Goal: Transaction & Acquisition: Purchase product/service

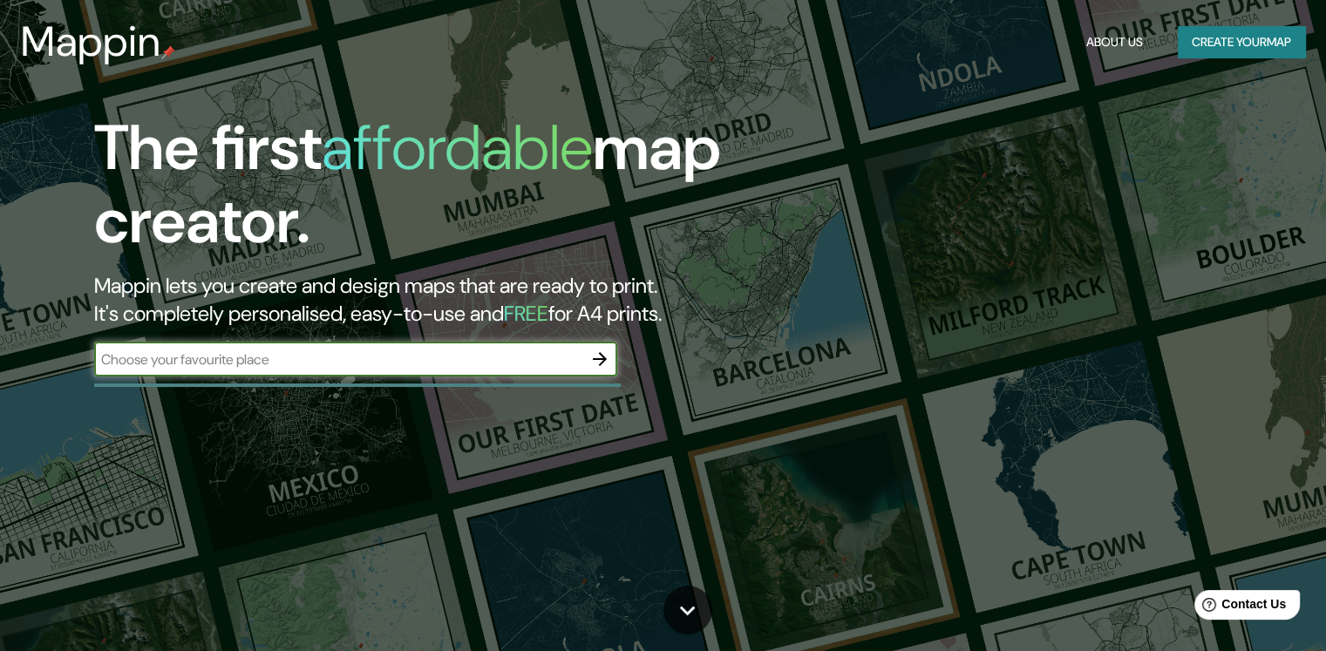
click at [222, 356] on input "text" at bounding box center [338, 360] width 488 height 20
click at [234, 367] on input "text" at bounding box center [338, 360] width 488 height 20
paste input "[GEOGRAPHIC_DATA]"
type input "[GEOGRAPHIC_DATA]"
click at [599, 353] on icon "button" at bounding box center [600, 359] width 21 height 21
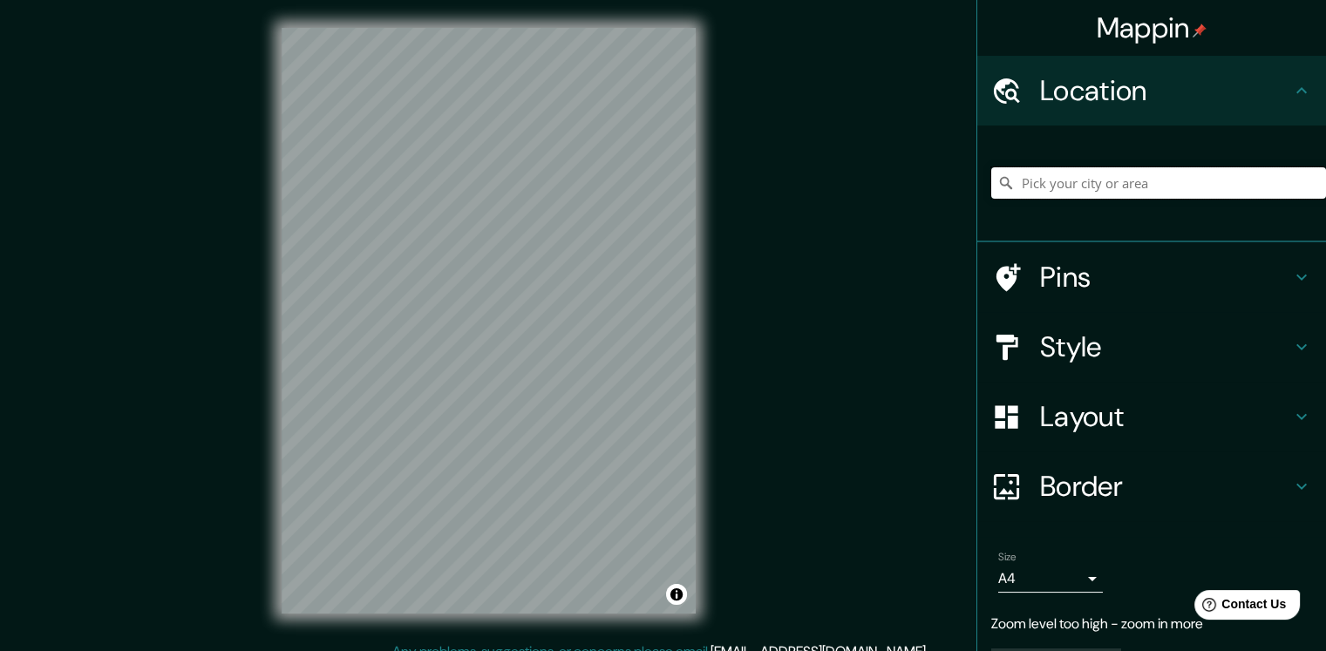
click at [1170, 180] on input "Pick your city or area" at bounding box center [1159, 182] width 335 height 31
paste input "[GEOGRAPHIC_DATA]"
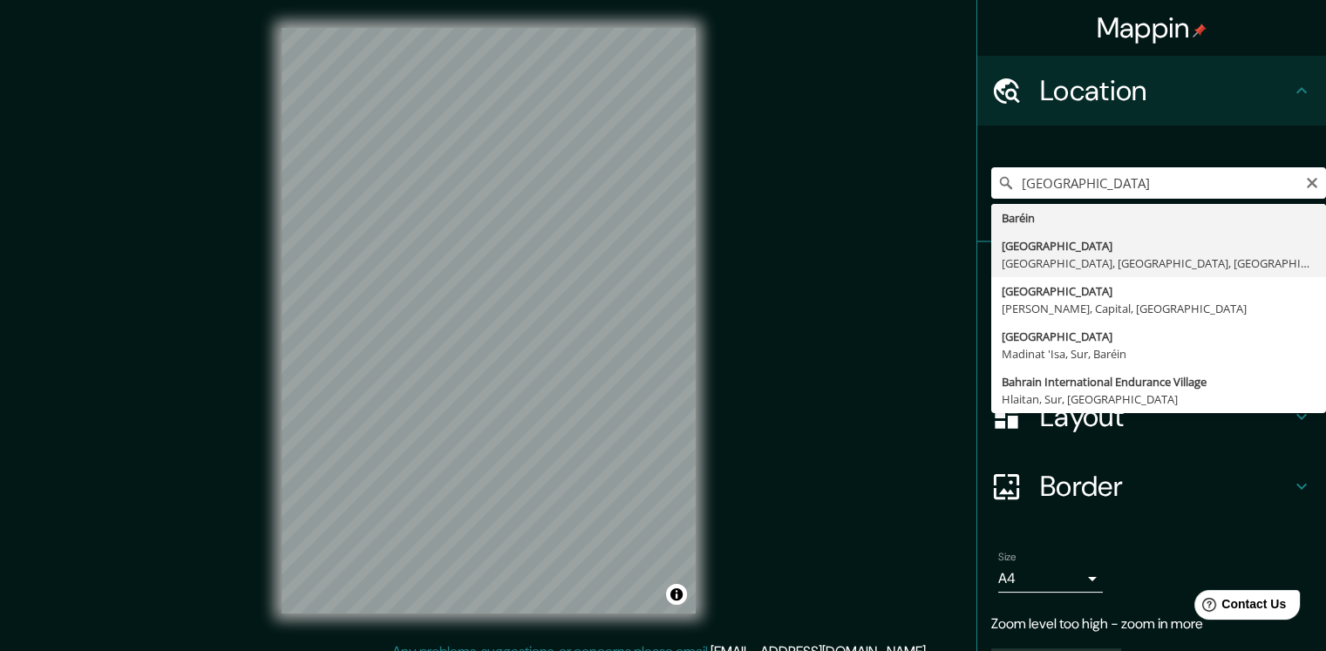
type input "[GEOGRAPHIC_DATA], [GEOGRAPHIC_DATA], [GEOGRAPHIC_DATA], [GEOGRAPHIC_DATA], [GE…"
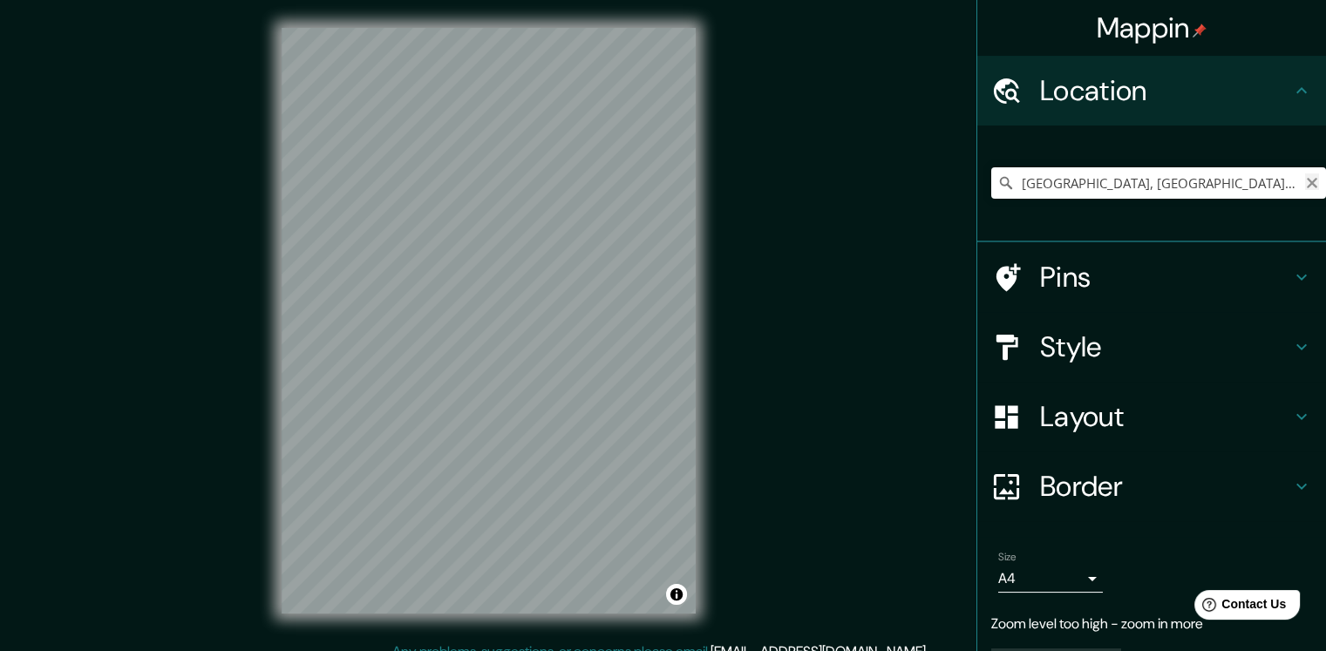
click at [1307, 183] on icon "Clear" at bounding box center [1312, 183] width 10 height 10
click at [1183, 187] on input "Pick your city or area" at bounding box center [1159, 182] width 335 height 31
paste input "[GEOGRAPHIC_DATA]"
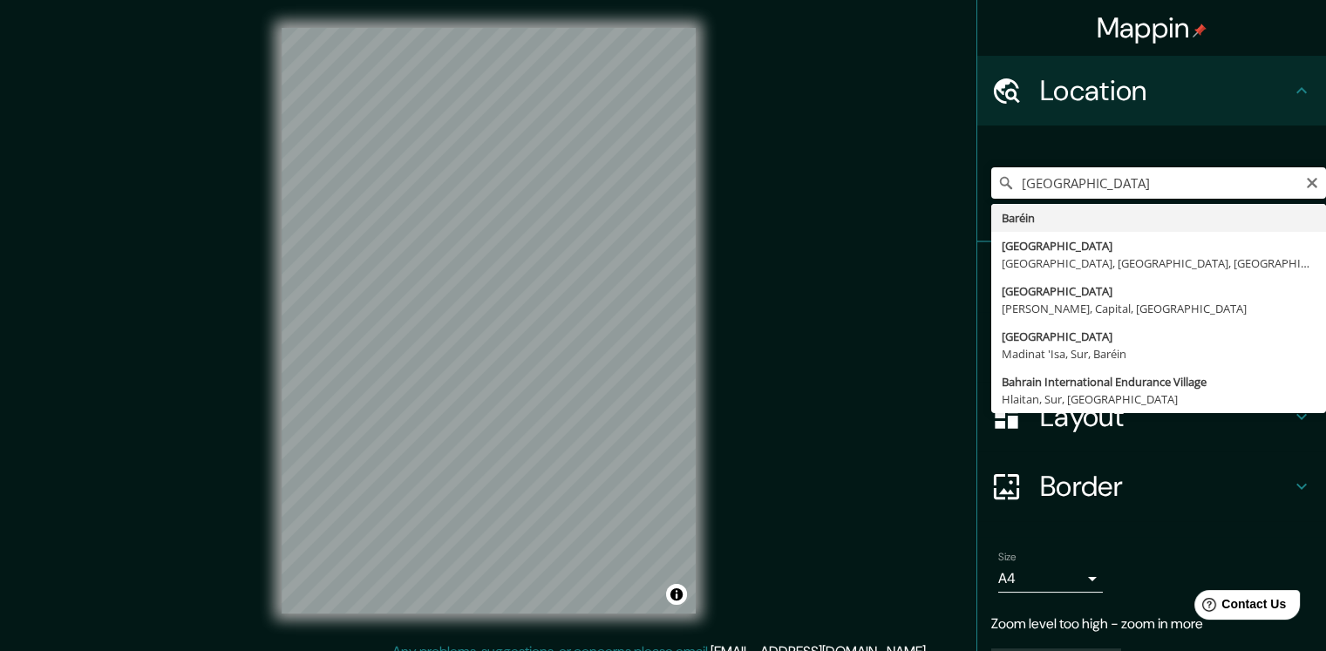
type input "Baréin"
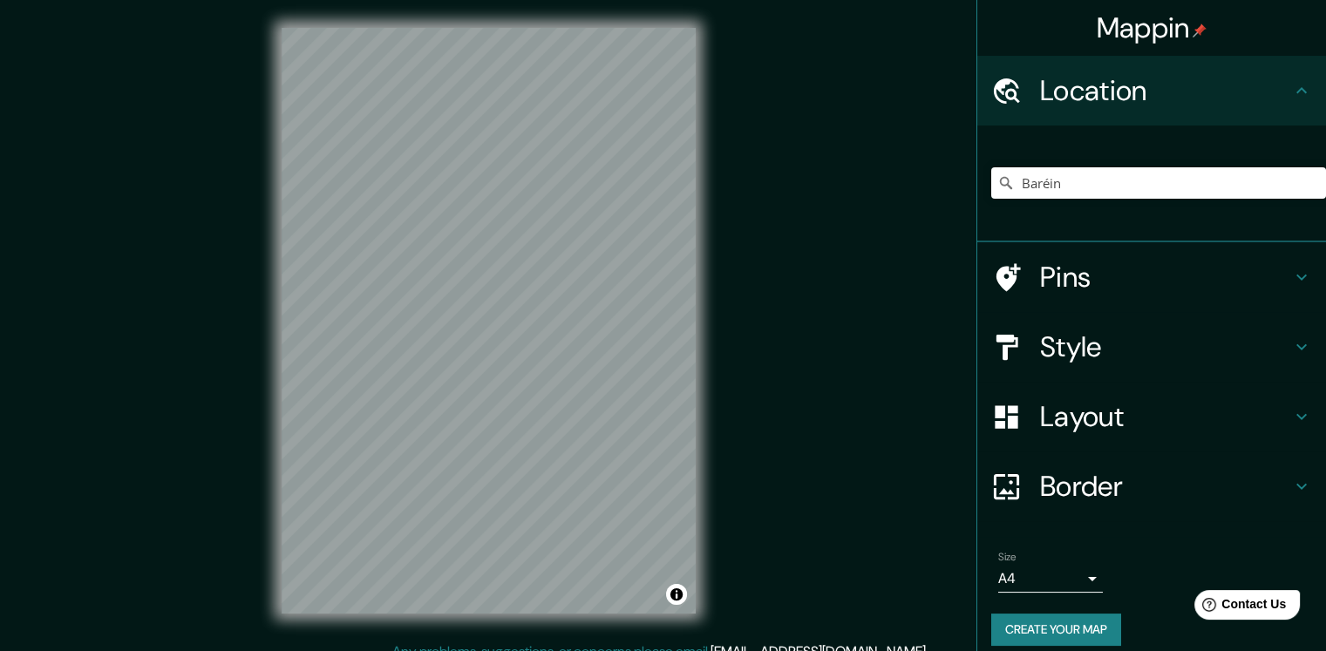
click at [1258, 341] on h4 "Style" at bounding box center [1165, 347] width 251 height 35
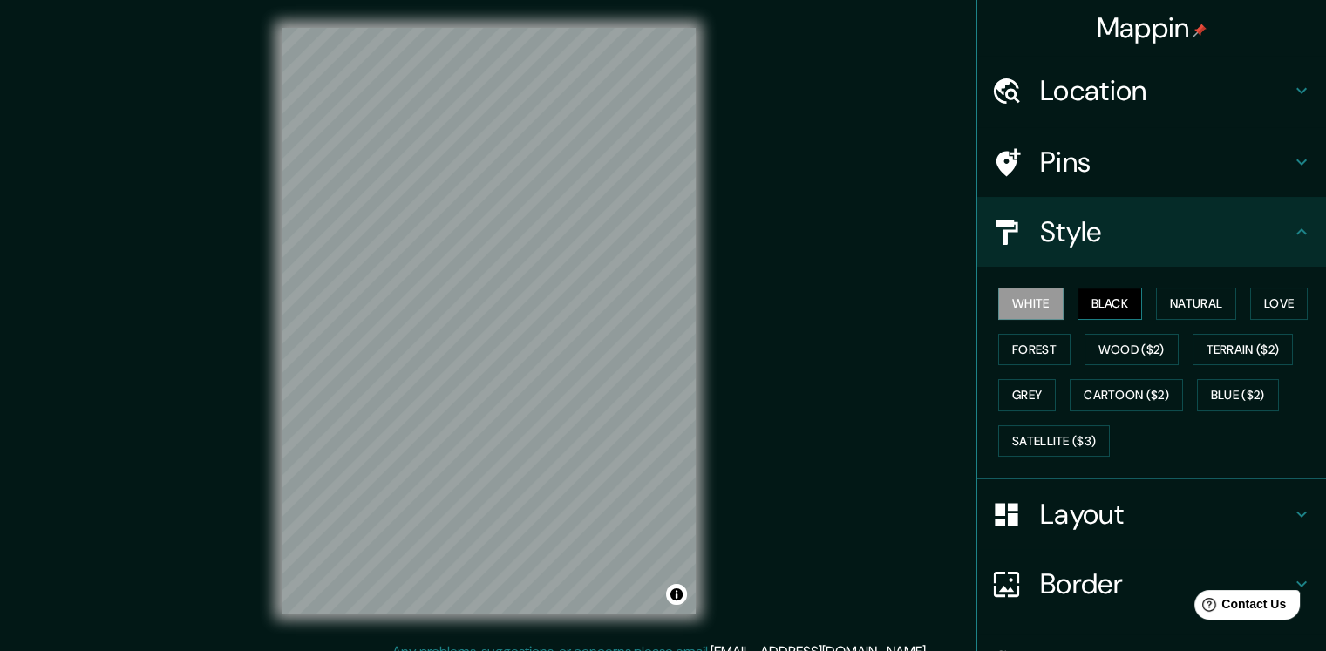
click at [1100, 310] on button "Black" at bounding box center [1110, 304] width 65 height 32
click at [1024, 300] on button "White" at bounding box center [1031, 304] width 65 height 32
click at [1087, 300] on button "Black" at bounding box center [1110, 304] width 65 height 32
click at [999, 297] on button "White" at bounding box center [1031, 304] width 65 height 32
click at [1211, 304] on button "Natural" at bounding box center [1196, 304] width 80 height 32
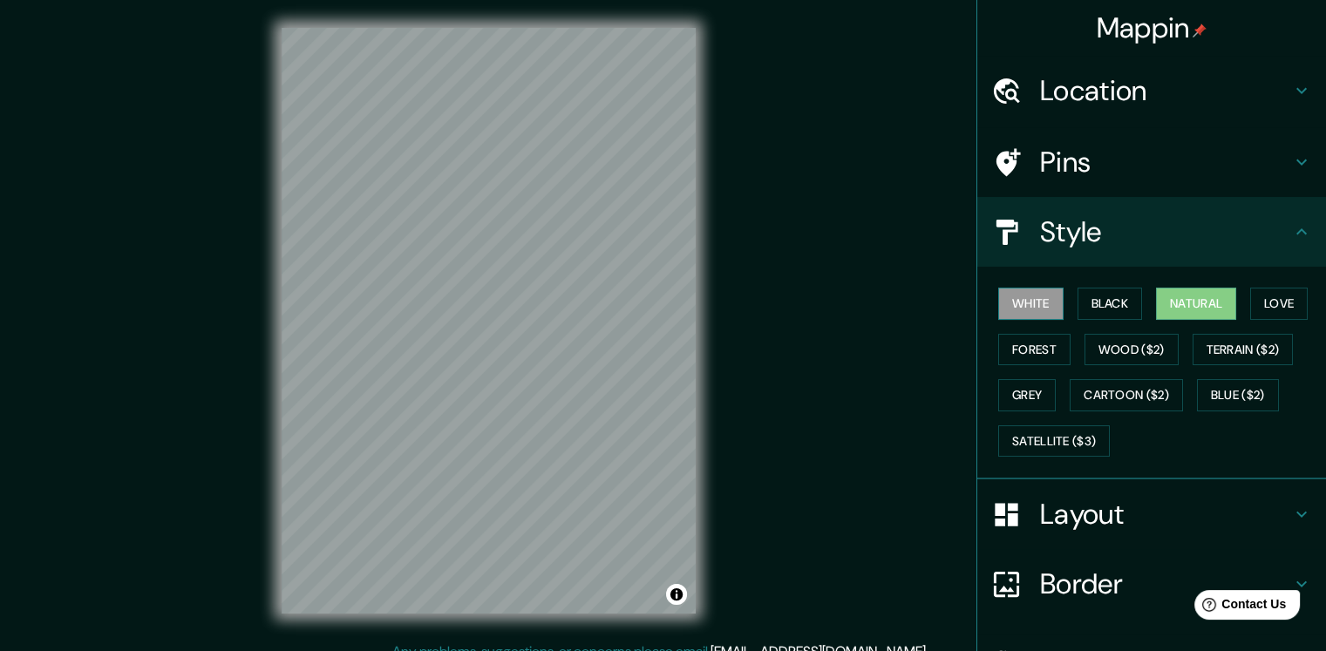
click at [1029, 300] on button "White" at bounding box center [1031, 304] width 65 height 32
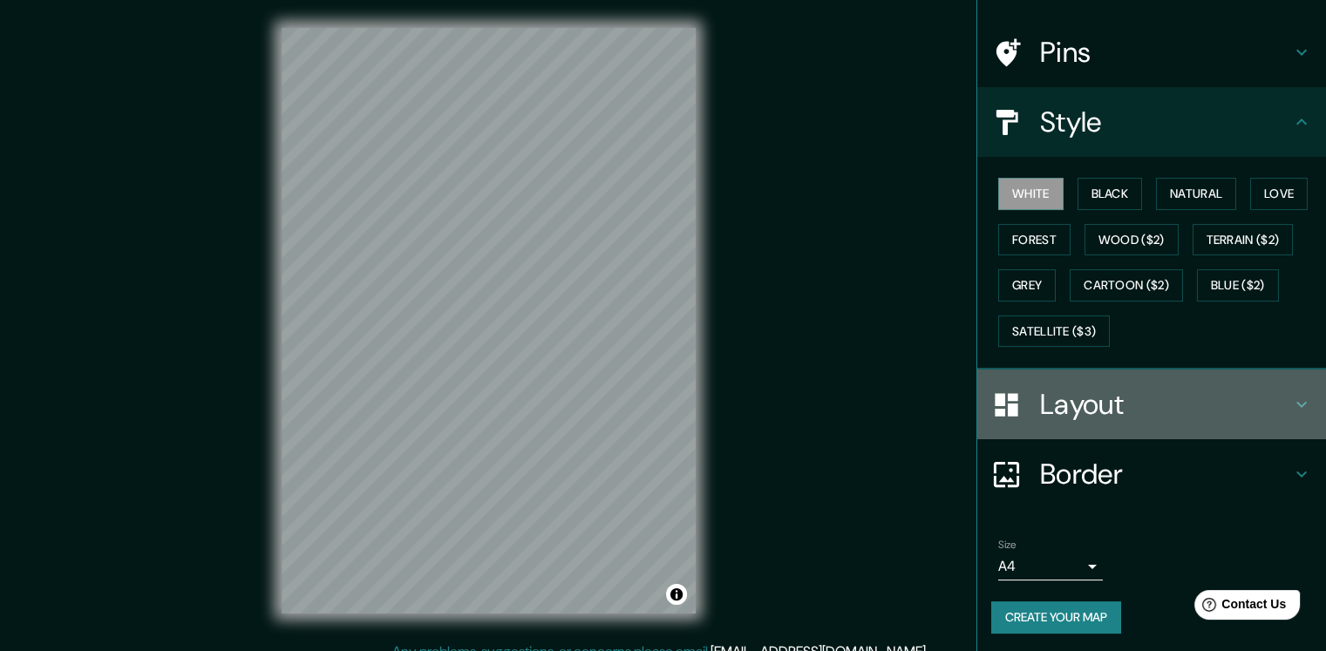
click at [1312, 394] on div "Layout" at bounding box center [1152, 405] width 349 height 70
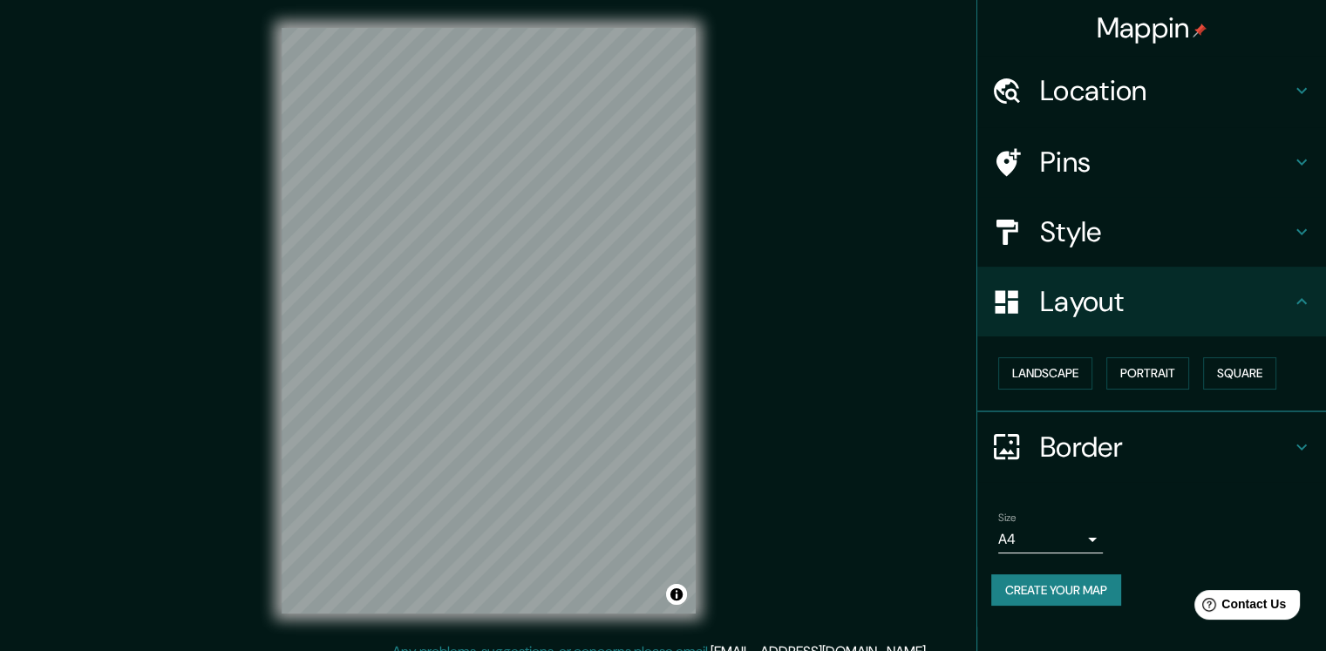
click at [1301, 438] on icon at bounding box center [1302, 447] width 21 height 21
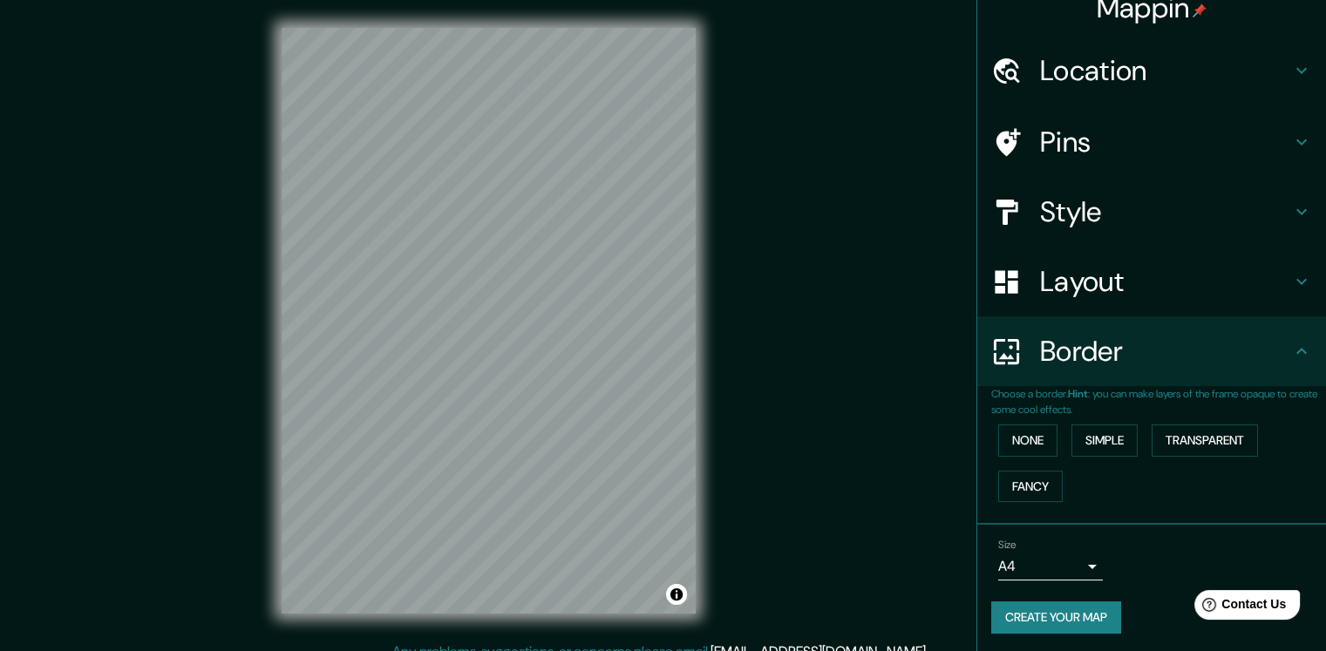
scroll to position [21, 0]
click at [1190, 433] on button "Transparent" at bounding box center [1205, 440] width 106 height 32
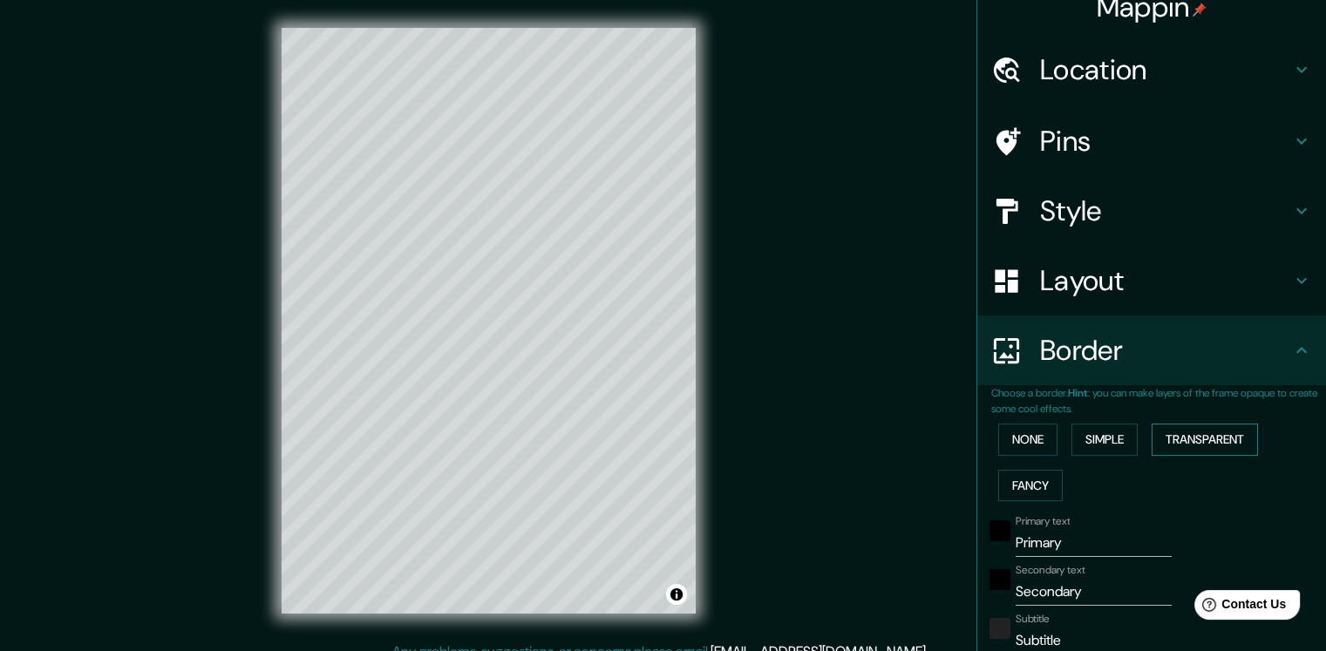
click at [1190, 433] on button "Transparent" at bounding box center [1205, 440] width 106 height 32
click at [1026, 440] on button "None" at bounding box center [1028, 440] width 59 height 32
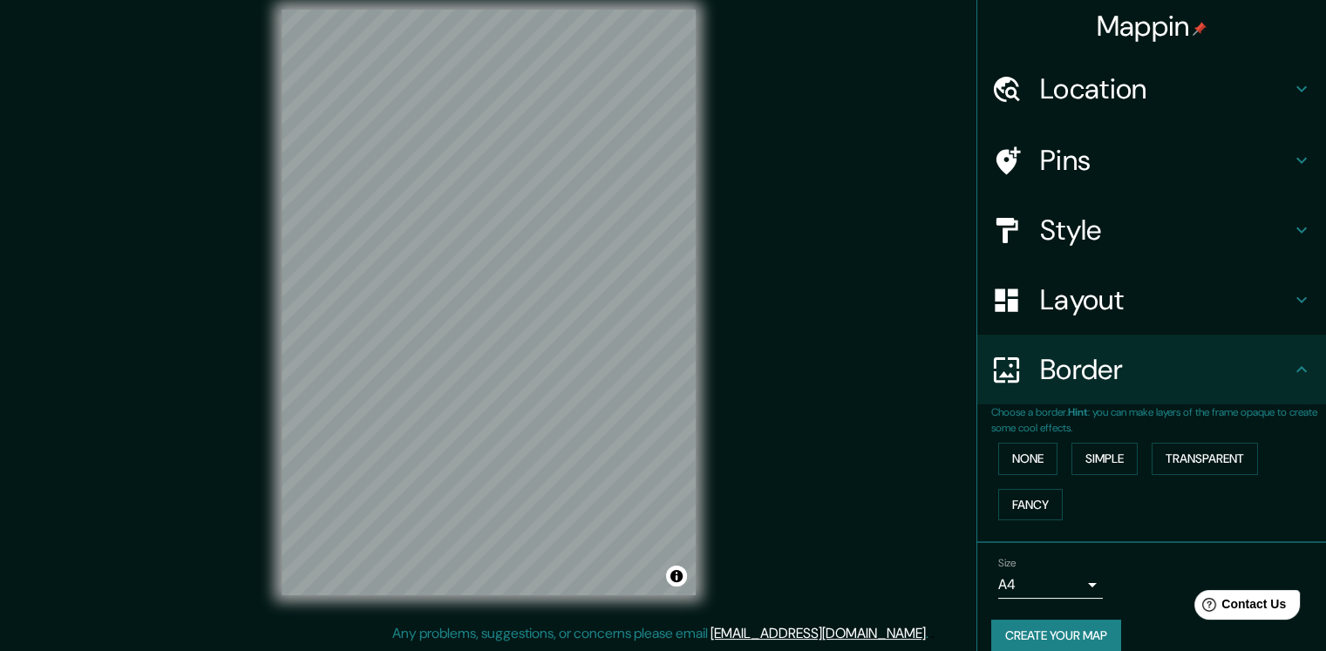
scroll to position [0, 0]
click at [1231, 233] on h4 "Style" at bounding box center [1165, 232] width 251 height 35
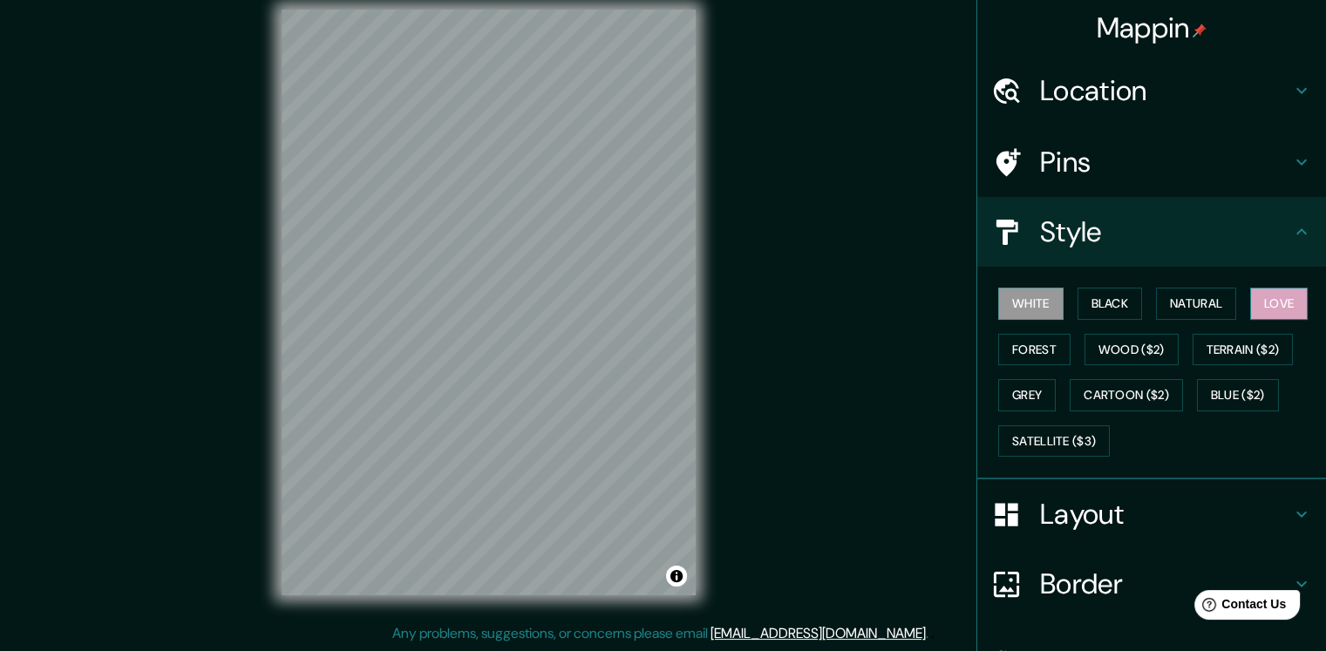
click at [1290, 304] on button "Love" at bounding box center [1280, 304] width 58 height 32
click at [1018, 303] on button "White" at bounding box center [1031, 304] width 65 height 32
click at [1093, 304] on button "Black" at bounding box center [1110, 304] width 65 height 32
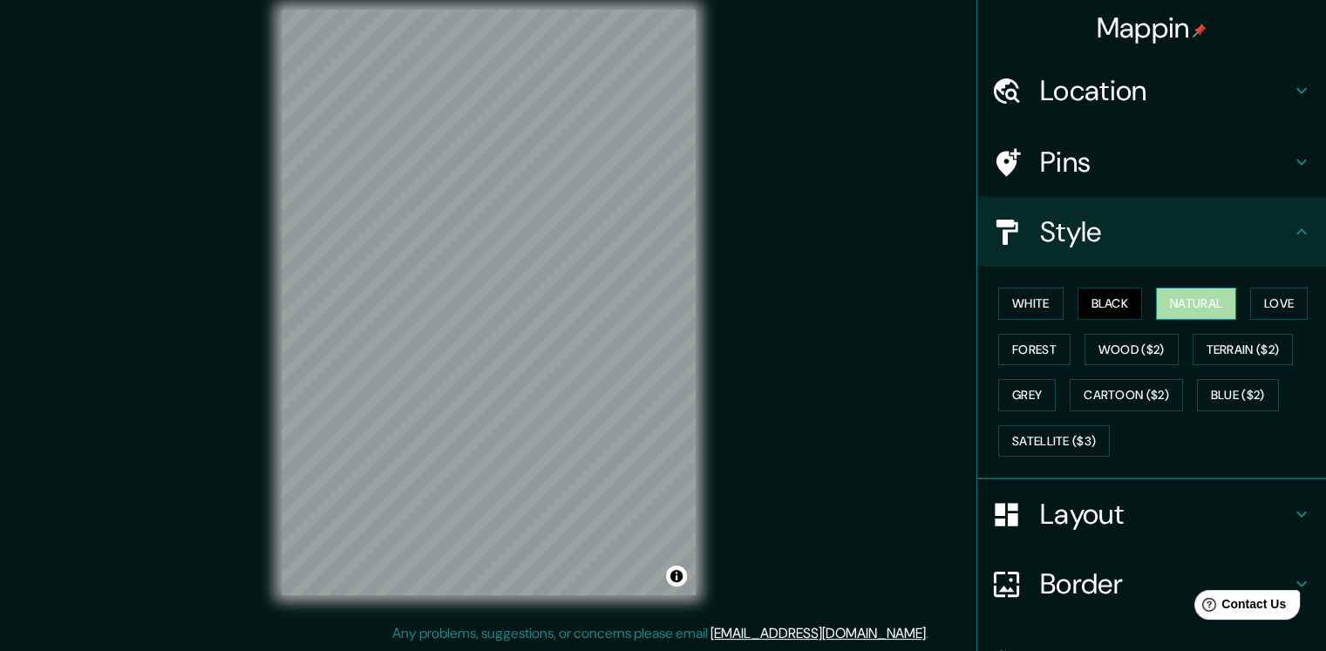
click at [1187, 301] on button "Natural" at bounding box center [1196, 304] width 80 height 32
click at [1284, 297] on button "Love" at bounding box center [1280, 304] width 58 height 32
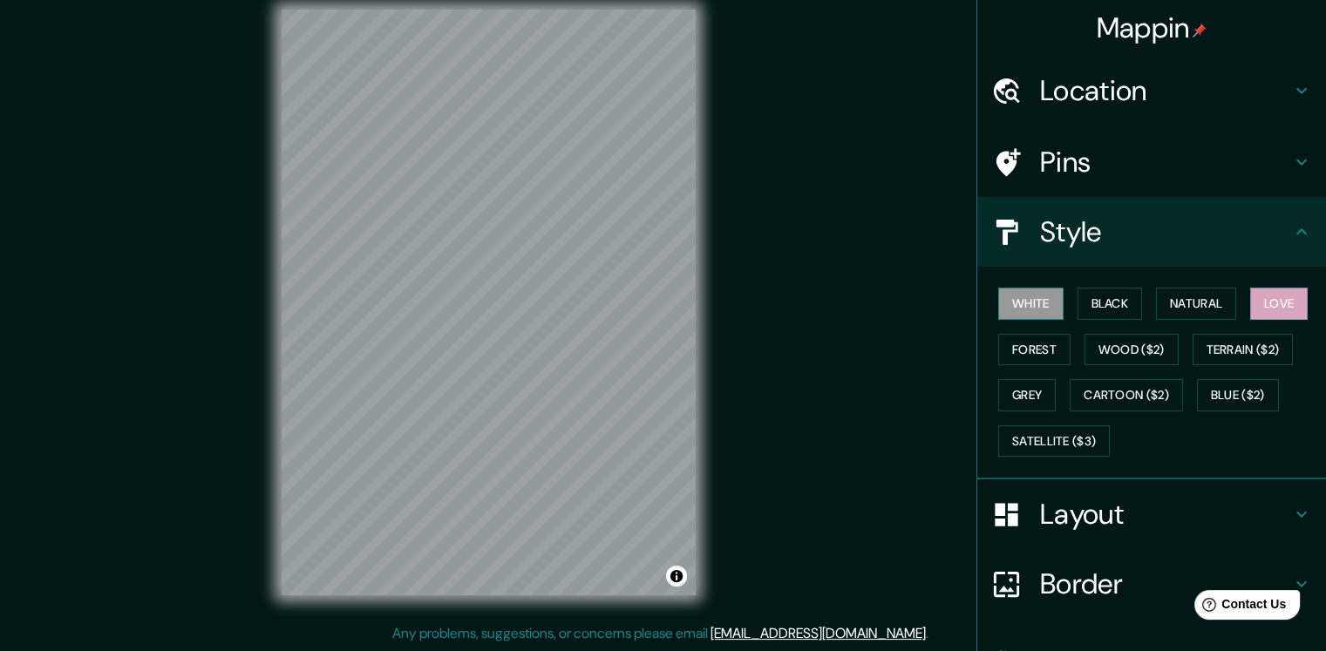
click at [1012, 307] on button "White" at bounding box center [1031, 304] width 65 height 32
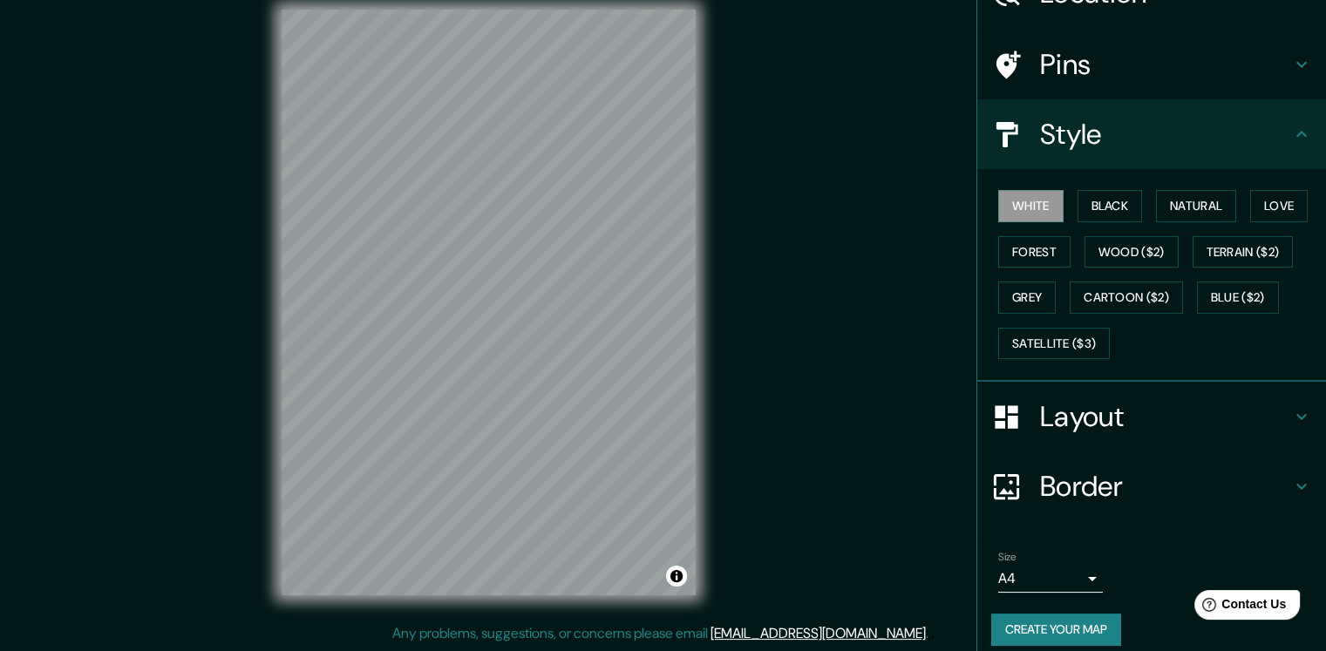
scroll to position [110, 0]
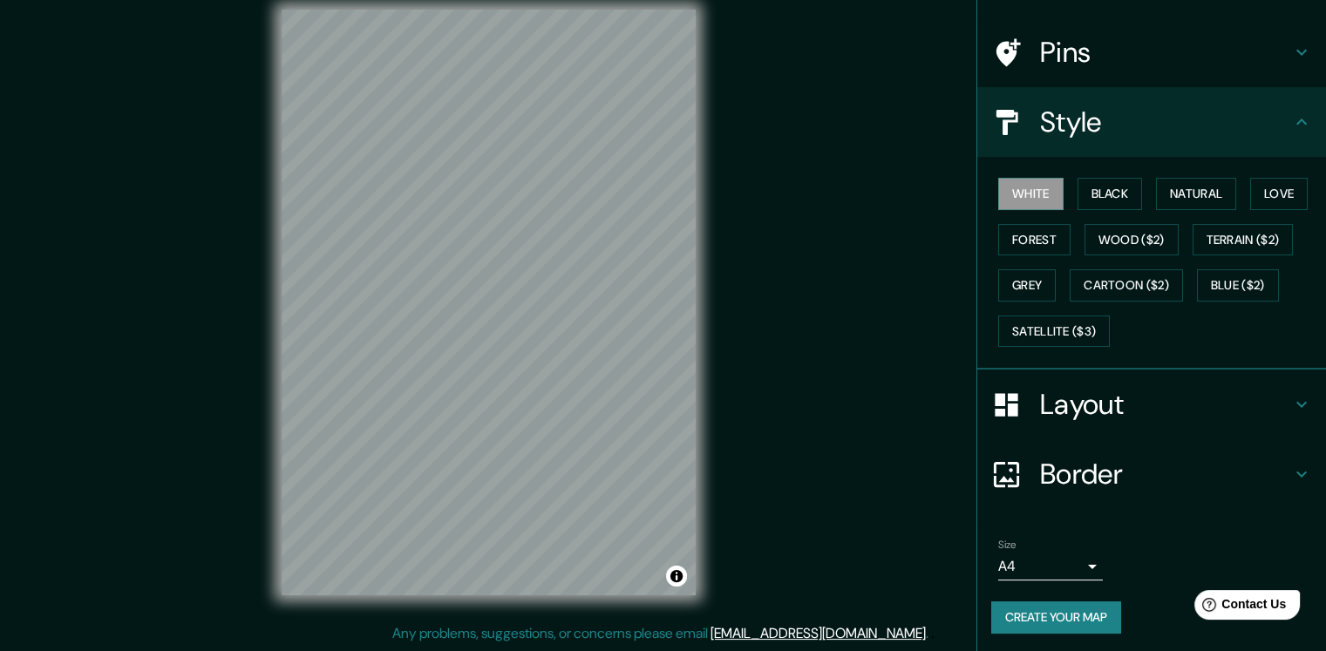
click at [1060, 607] on button "Create your map" at bounding box center [1057, 618] width 130 height 32
click at [1053, 608] on button "Create your map" at bounding box center [1057, 618] width 130 height 32
click at [1074, 579] on div "Size A4 single" at bounding box center [1152, 560] width 321 height 56
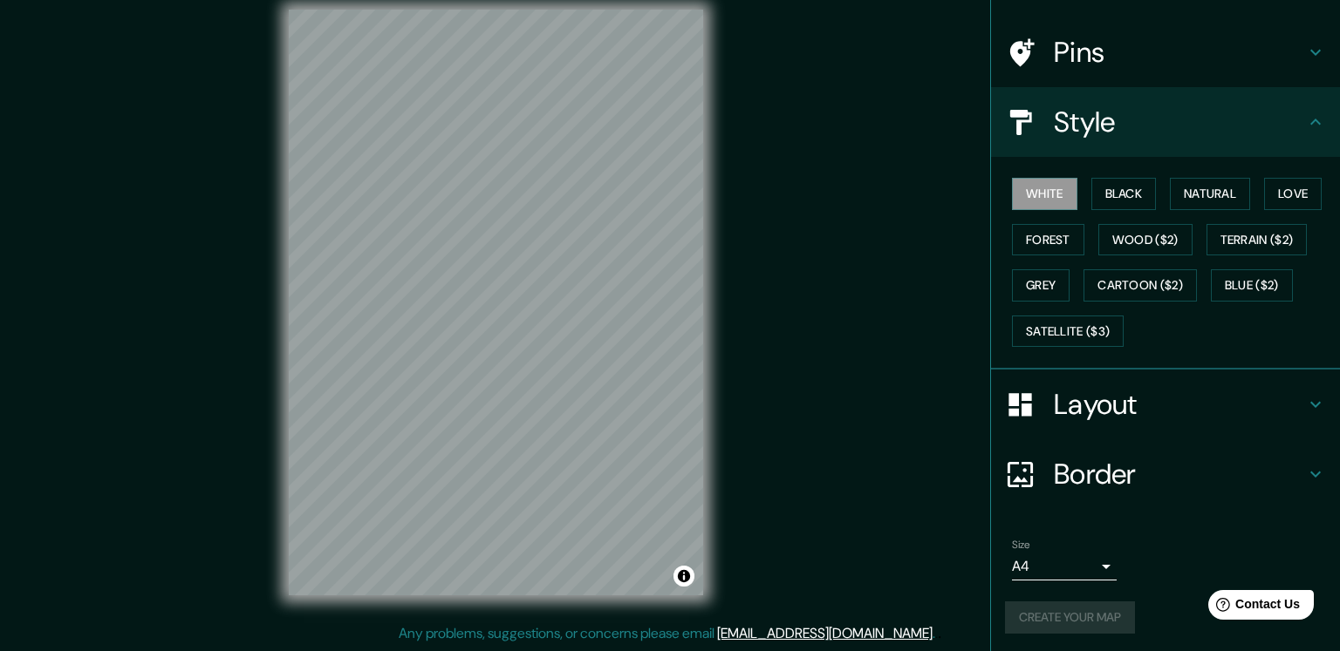
click at [1081, 560] on body "Mappin Location Baréin Pins Style White Black Natural Love Forest Wood ($2) Ter…" at bounding box center [670, 307] width 1340 height 651
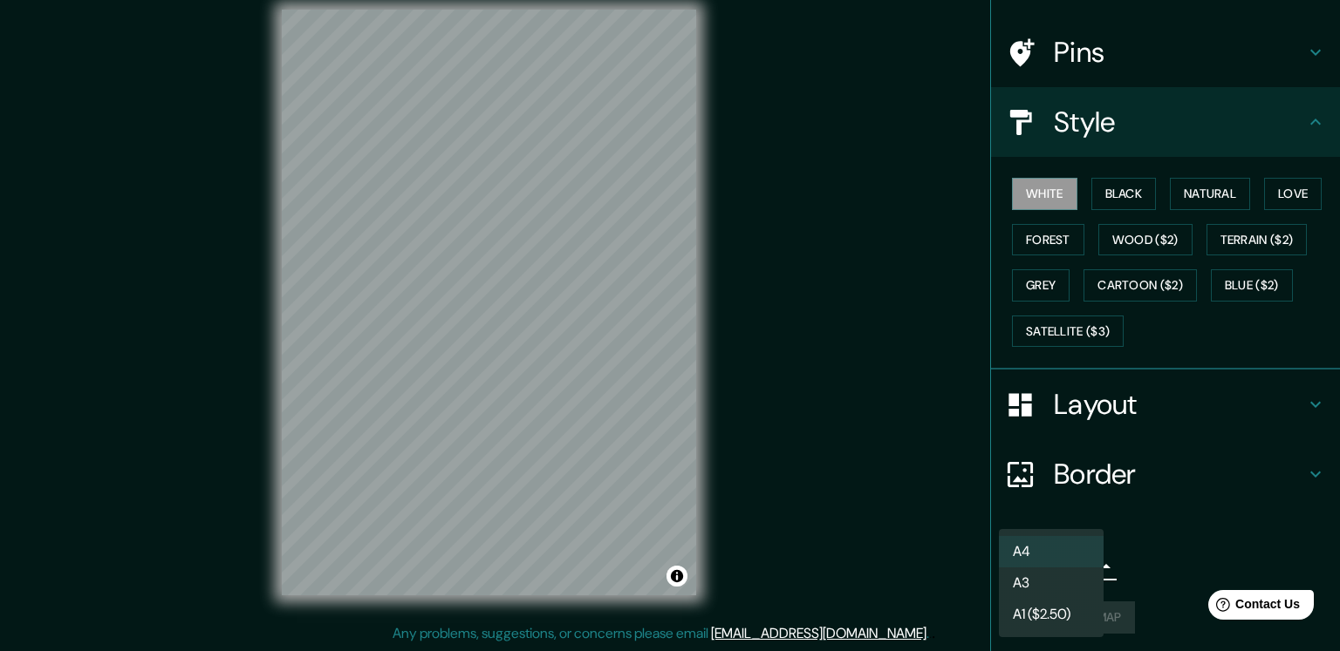
click at [1084, 560] on li "A4" at bounding box center [1051, 551] width 105 height 31
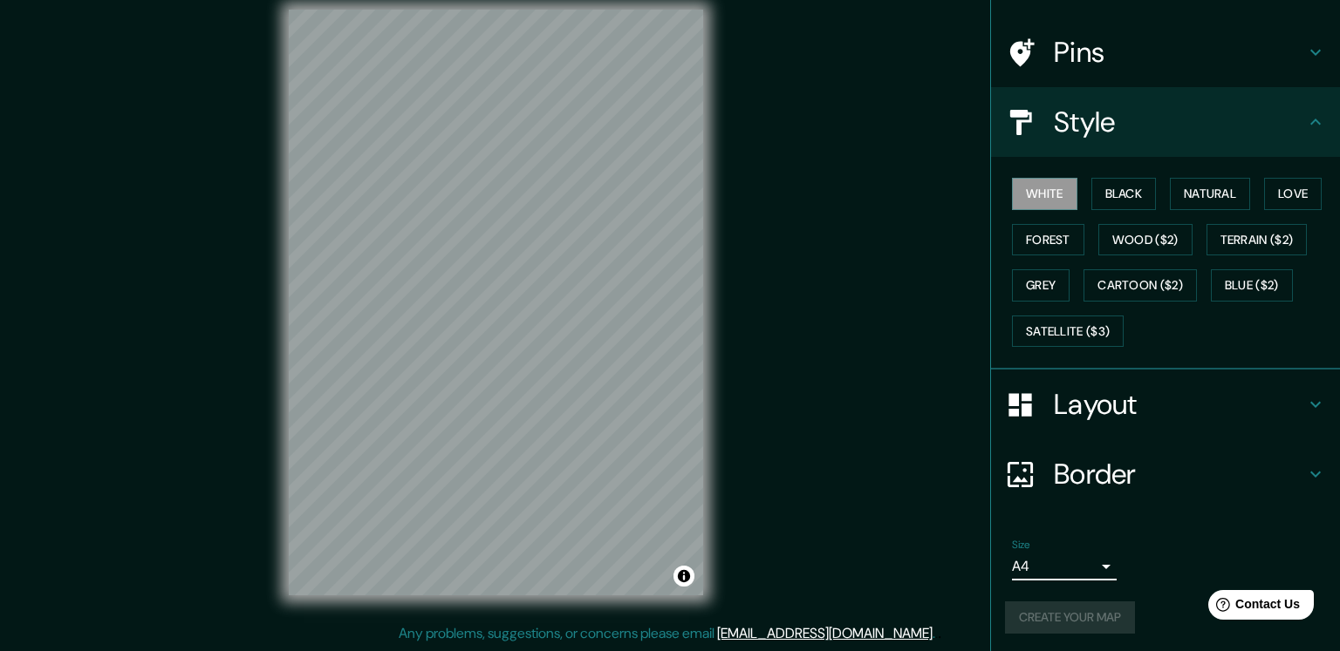
click at [1074, 557] on body "Mappin Location Baréin Pins Style White Black Natural Love Forest Wood ($2) Ter…" at bounding box center [670, 307] width 1340 height 651
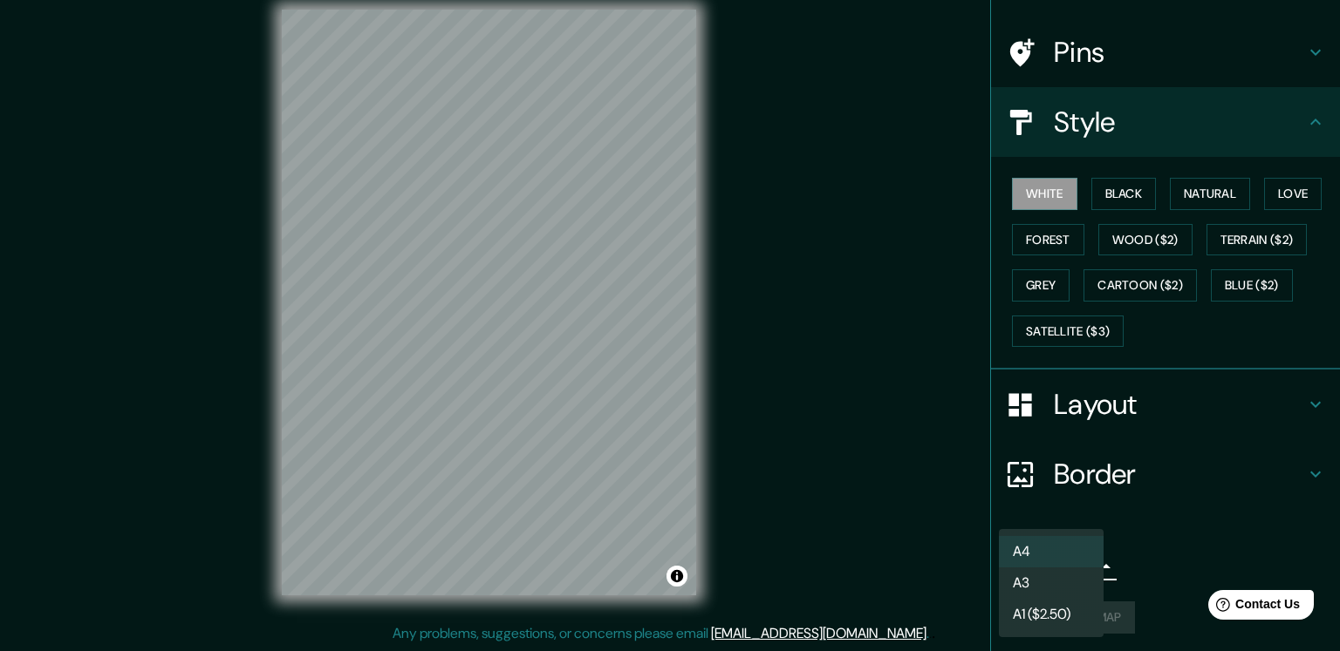
drag, startPoint x: 1088, startPoint y: 541, endPoint x: 1116, endPoint y: 538, distance: 28.0
click at [1088, 542] on li "A4" at bounding box center [1051, 551] width 105 height 31
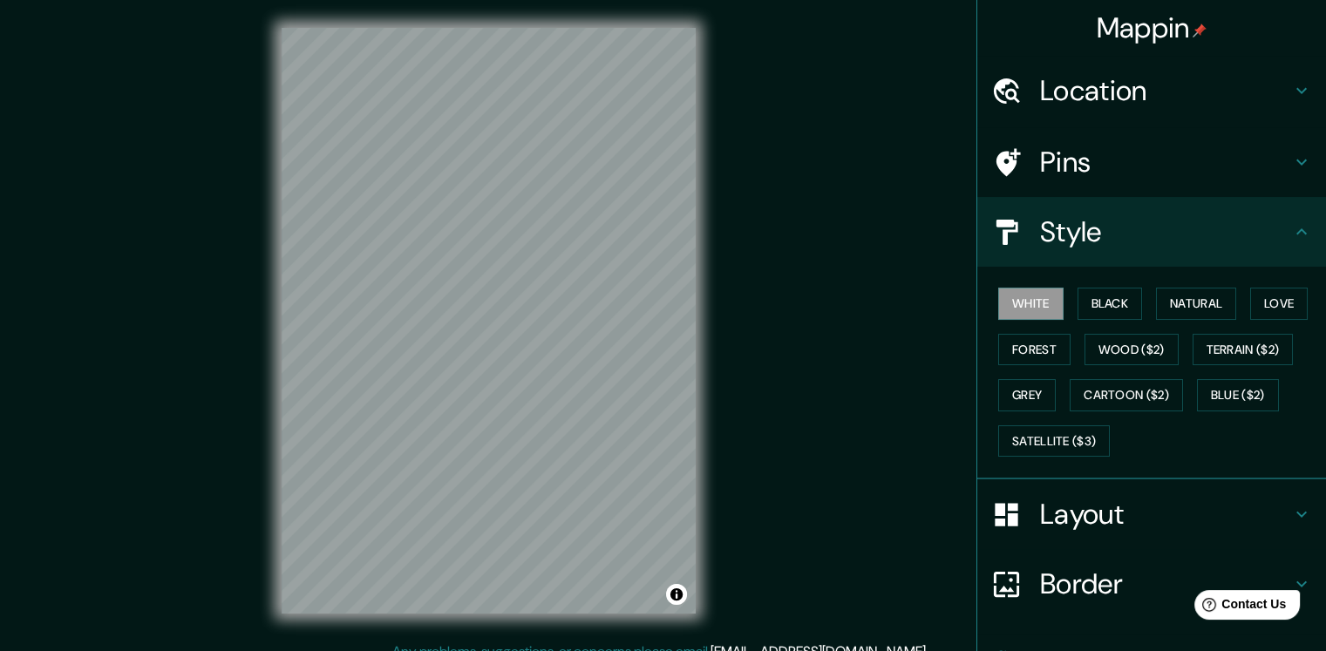
scroll to position [0, 0]
